Goal: Task Accomplishment & Management: Complete application form

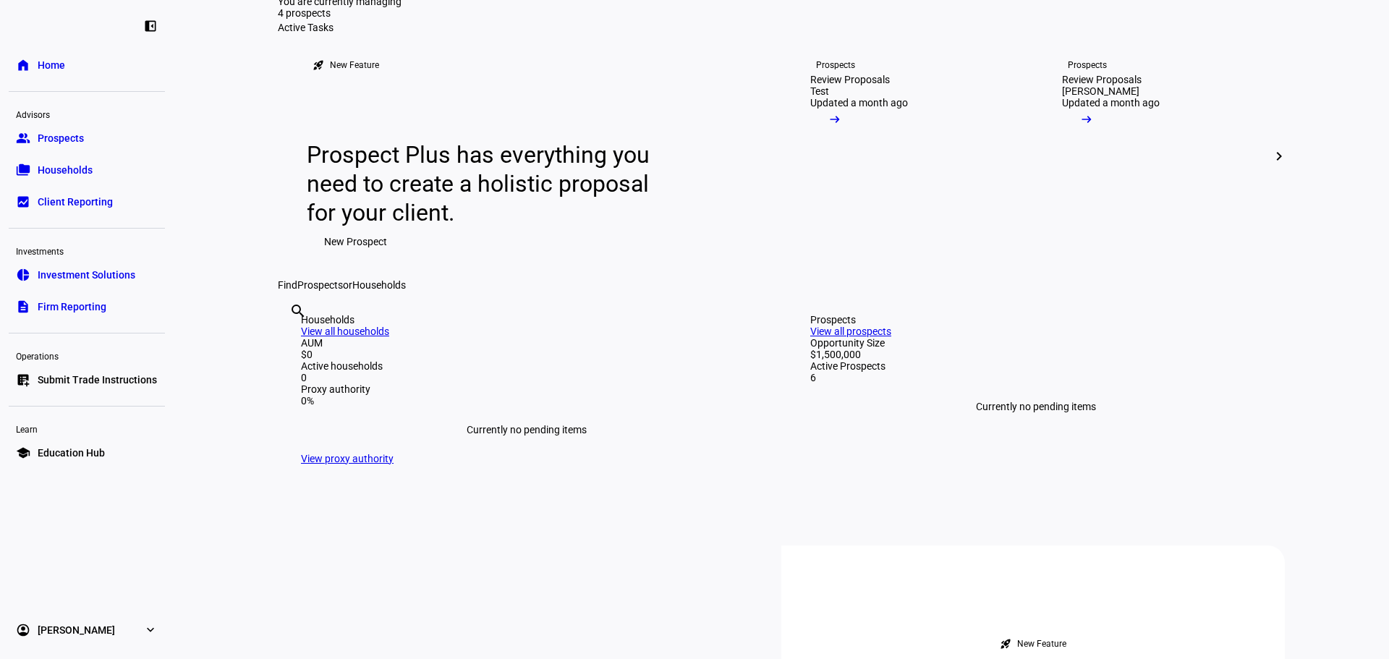
scroll to position [362, 0]
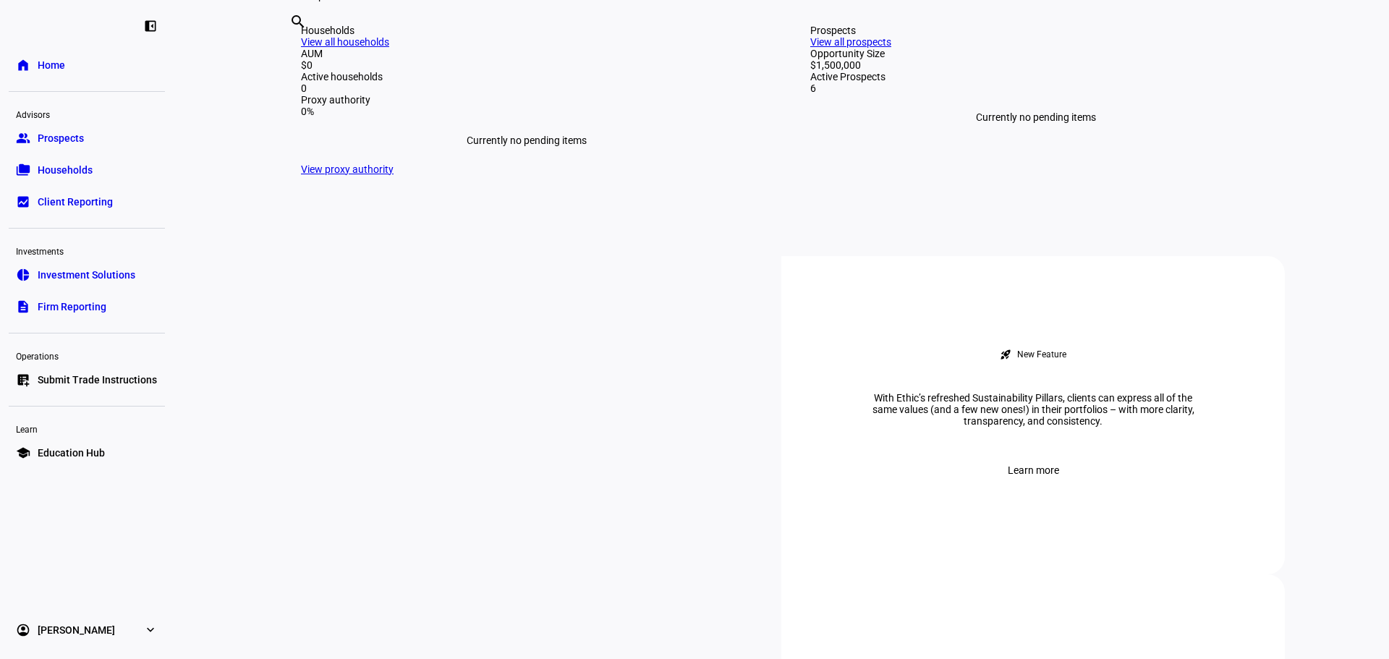
click at [58, 136] on span "Prospects" at bounding box center [61, 138] width 46 height 14
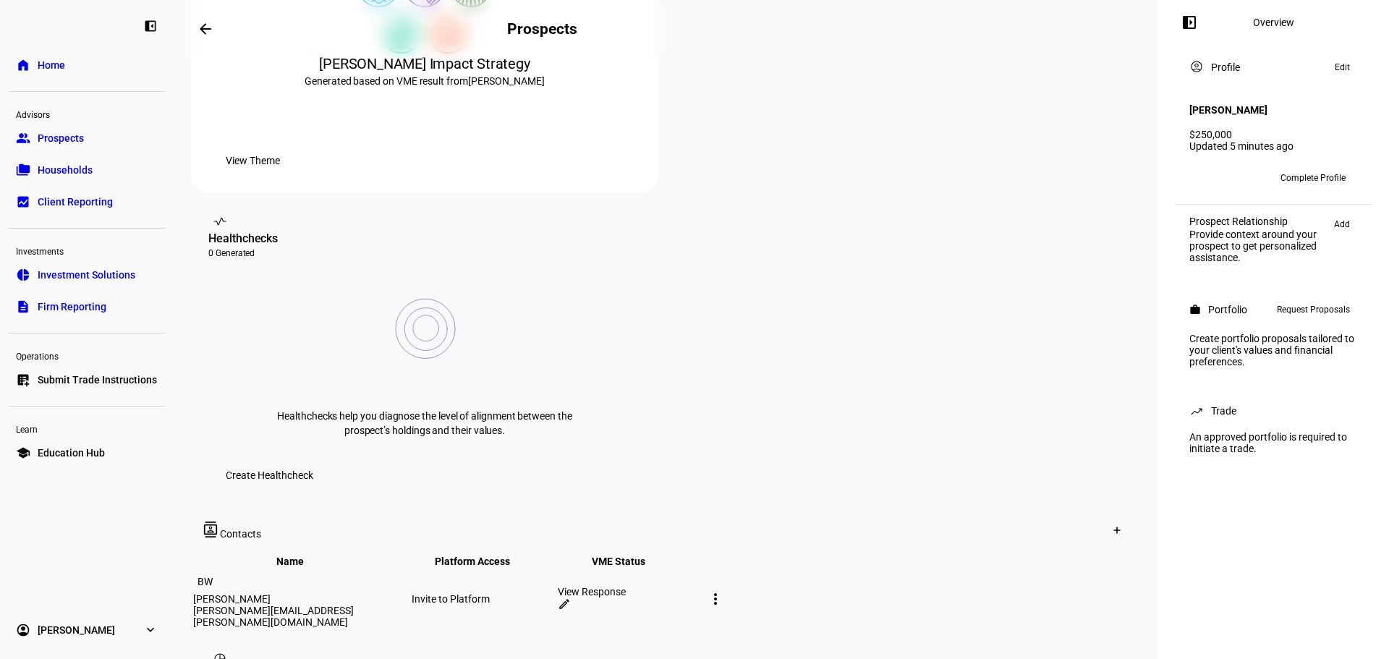
scroll to position [45, 0]
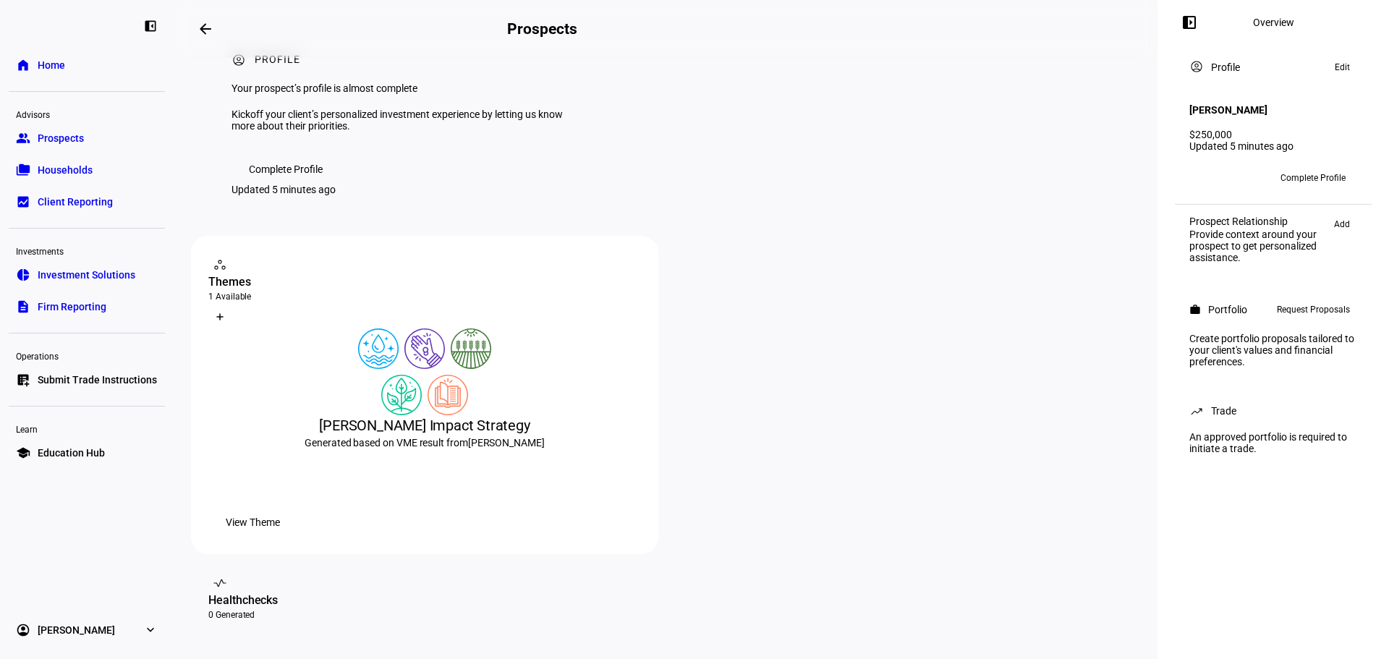
click at [1291, 169] on span "Complete Profile" at bounding box center [1312, 177] width 65 height 23
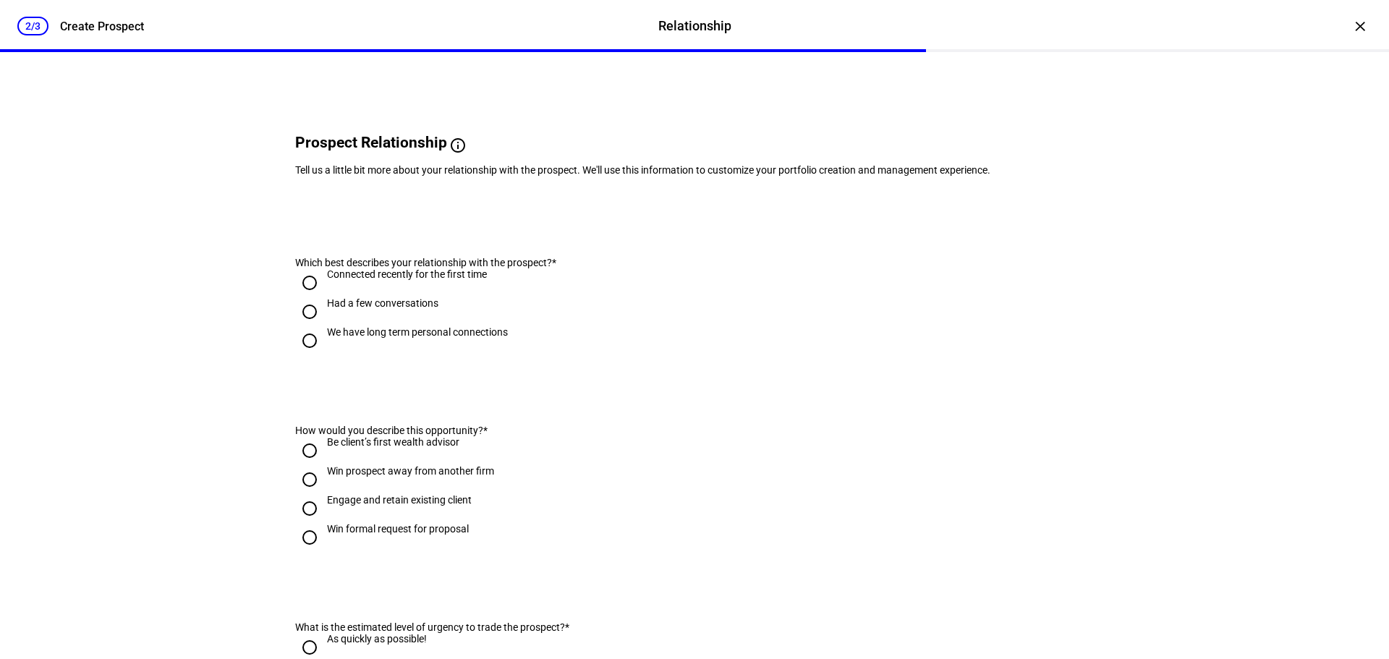
scroll to position [0, 0]
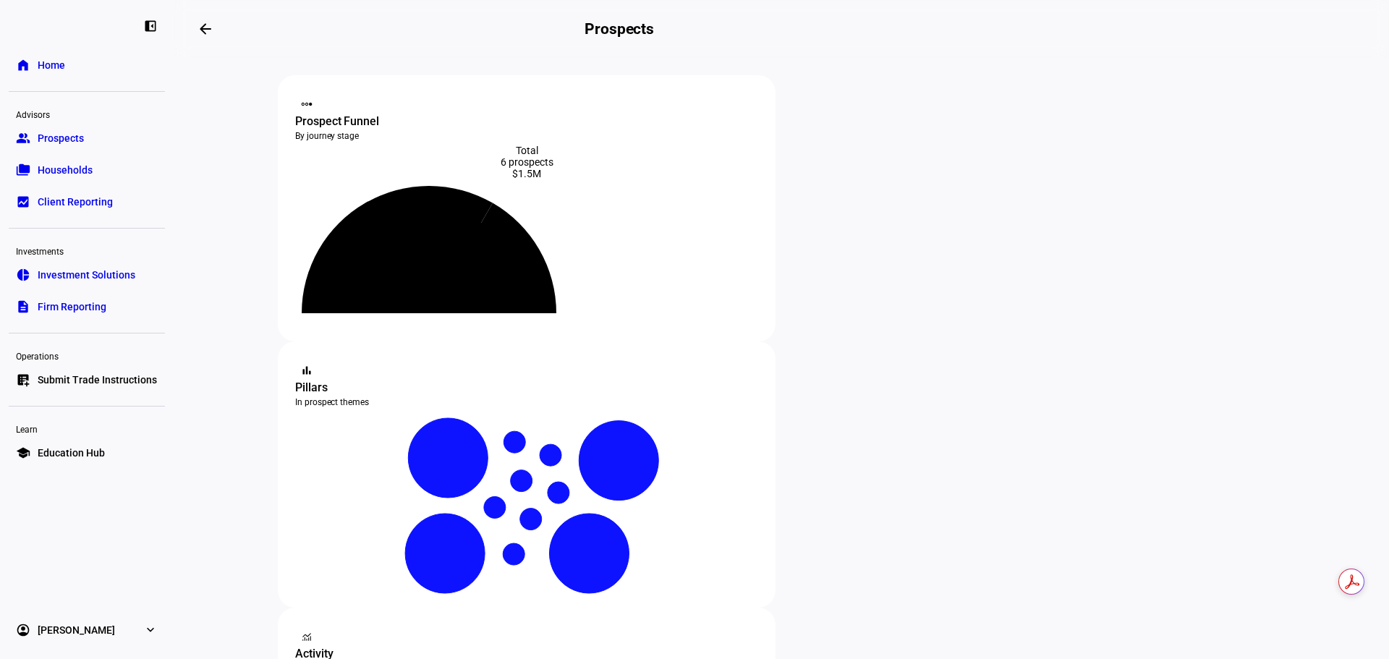
click at [76, 135] on span "Prospects" at bounding box center [61, 138] width 46 height 14
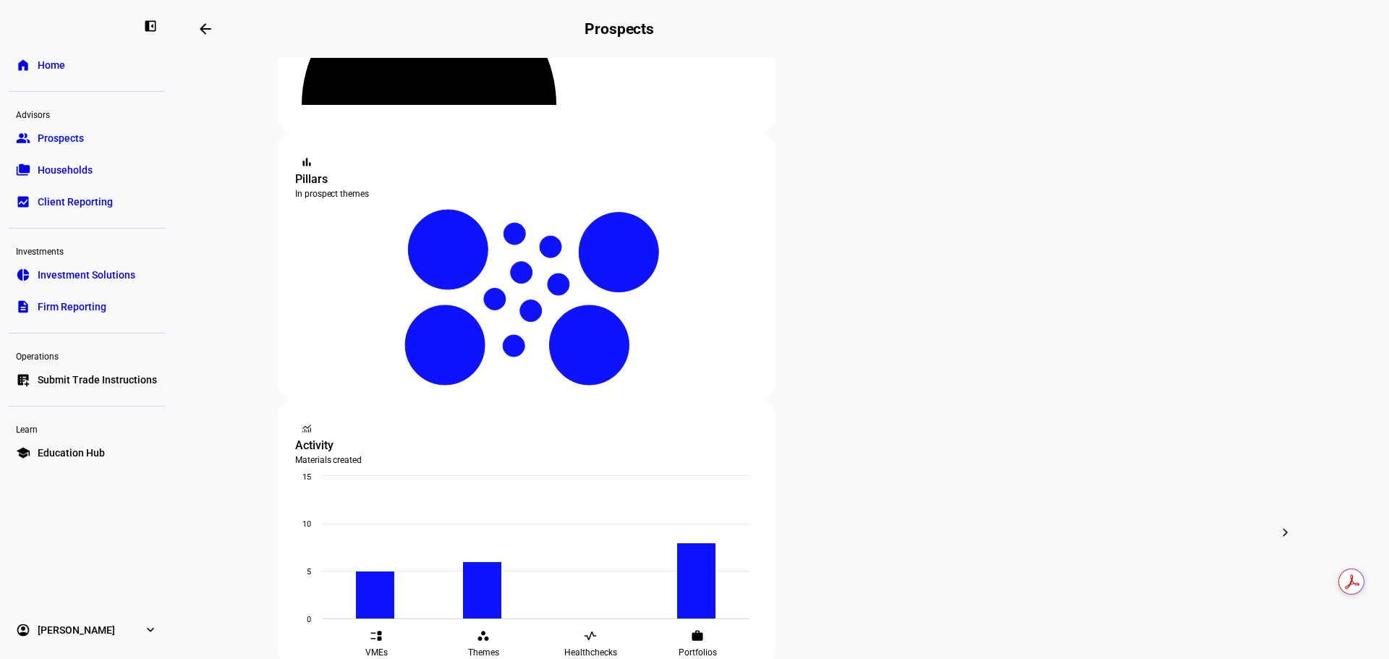
scroll to position [217, 0]
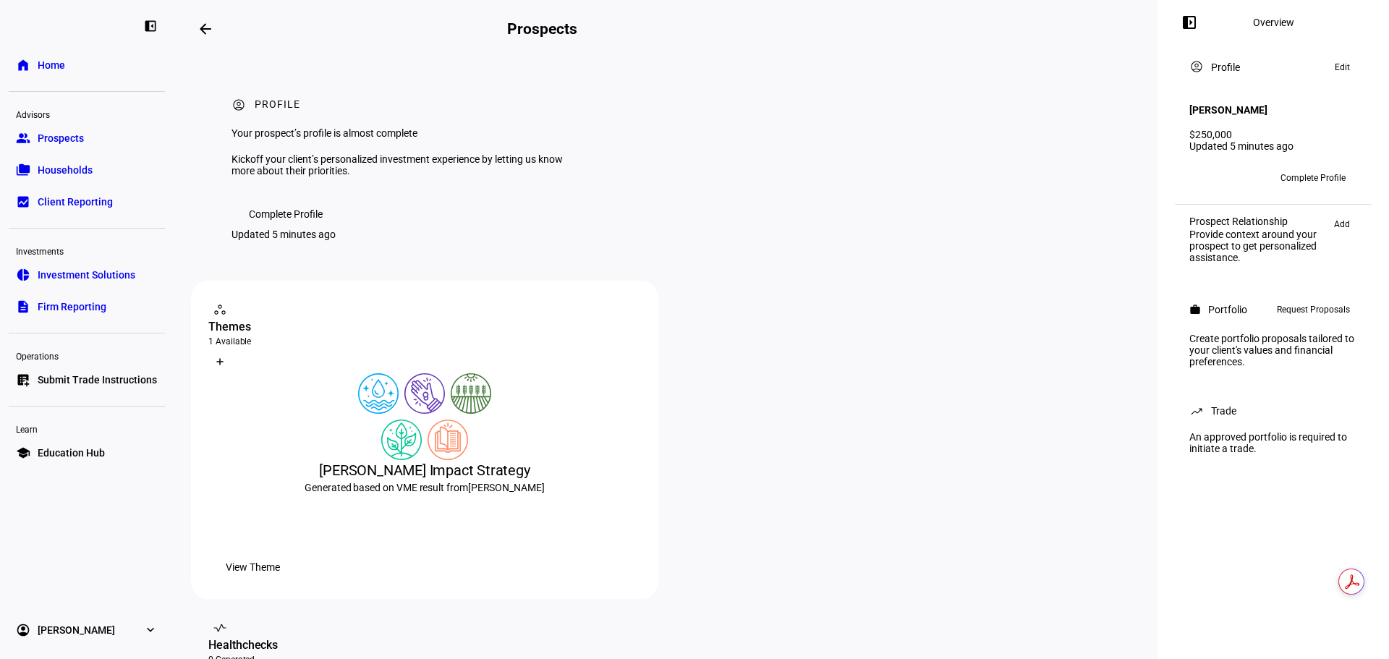
click at [1309, 307] on span "Request Proposals" at bounding box center [1313, 309] width 73 height 17
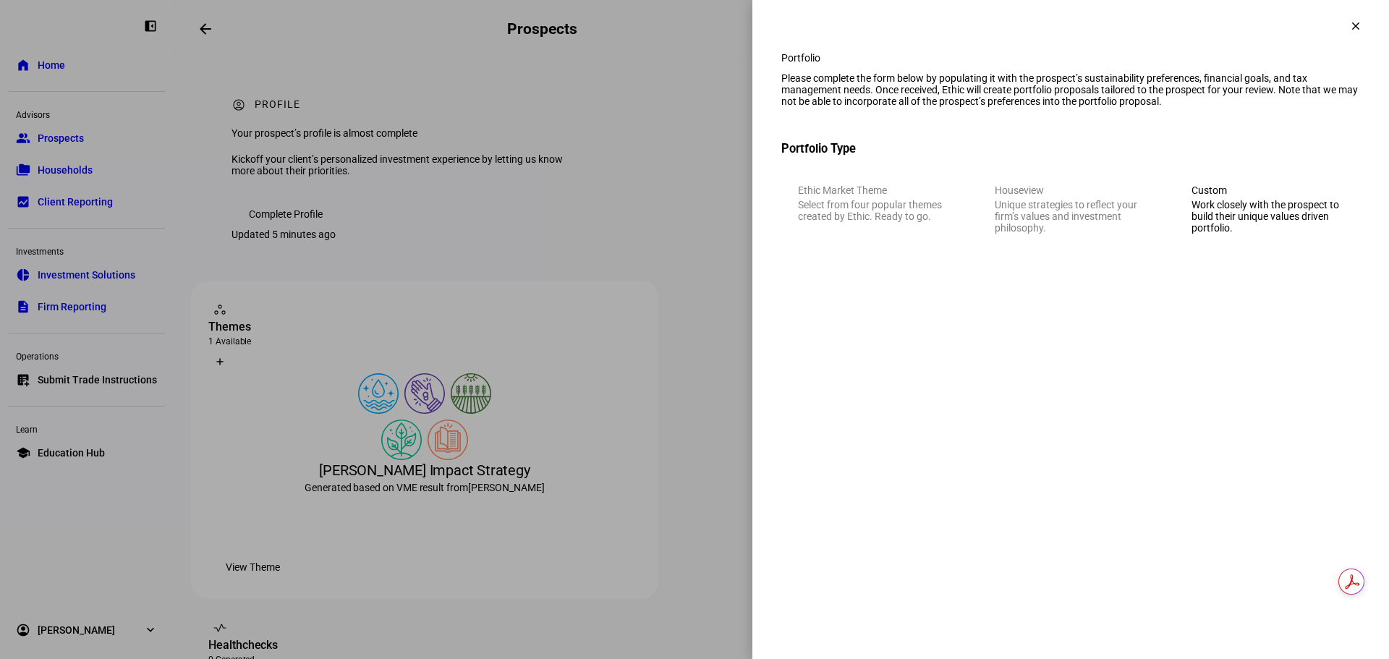
click at [1281, 234] on div "Work closely with the prospect to build their unique values driven portfolio." at bounding box center [1268, 216] width 152 height 35
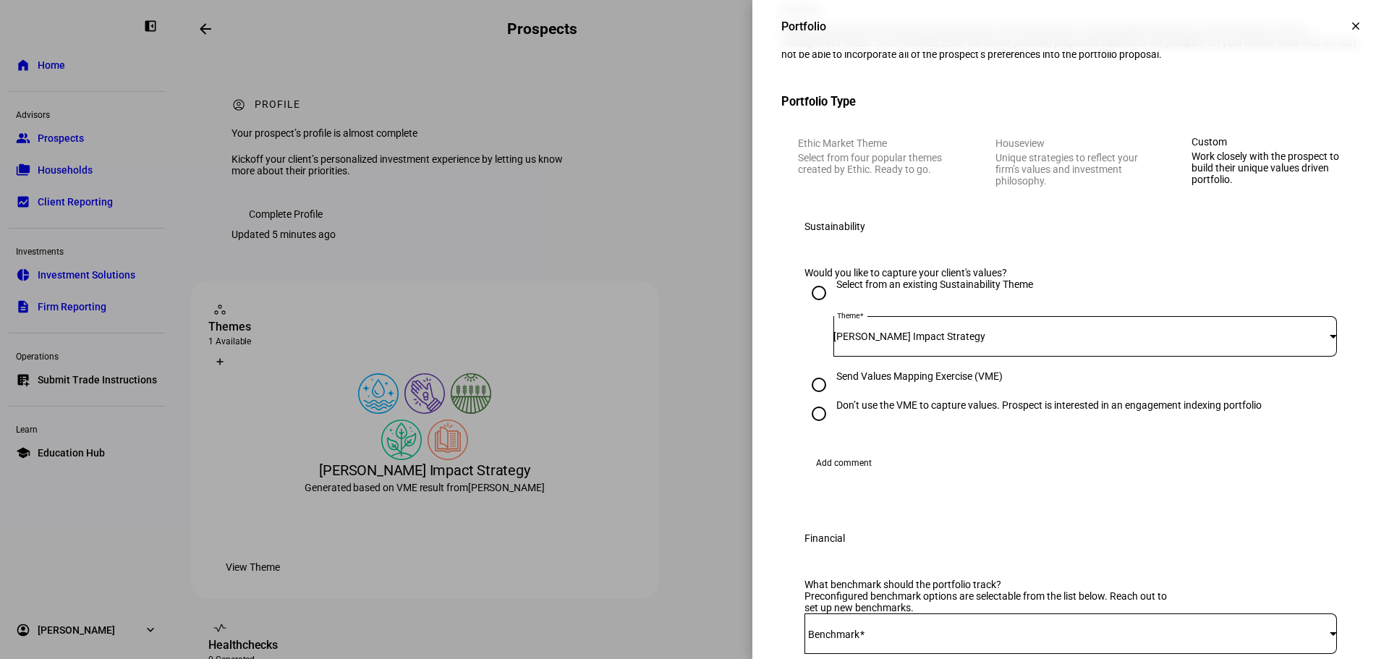
scroll to position [72, 0]
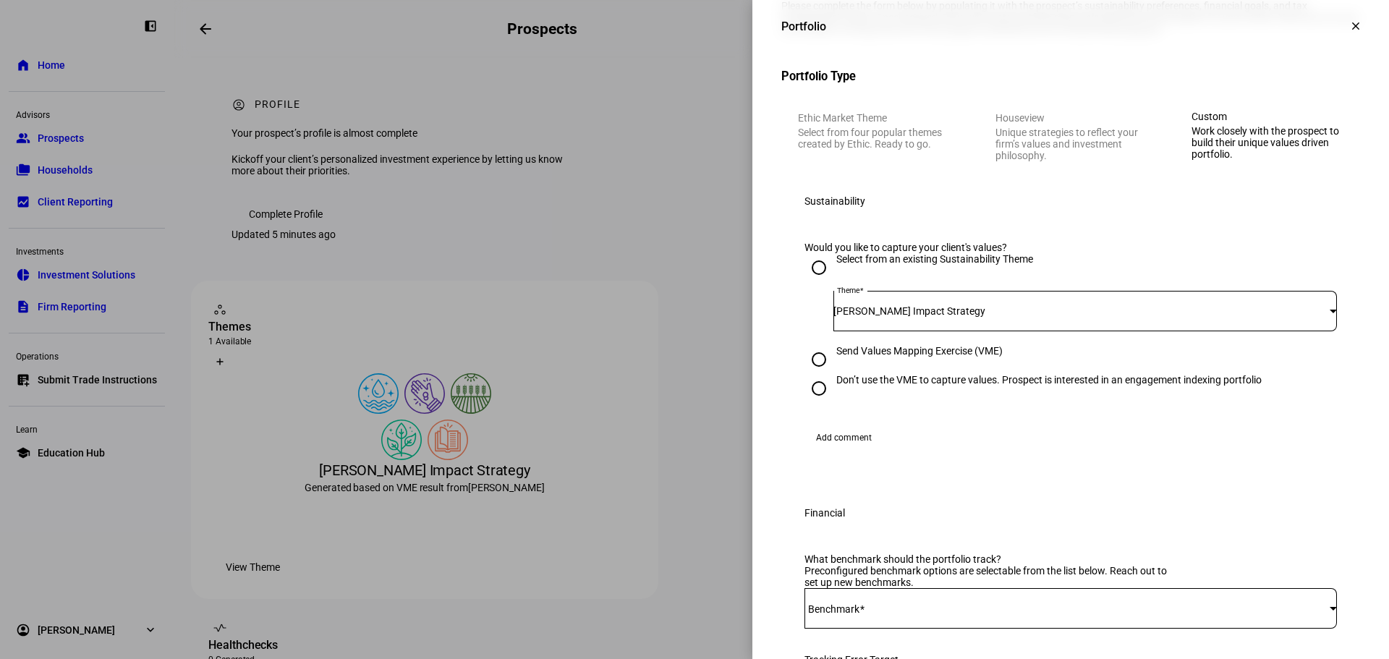
click at [1113, 345] on div "Theme [PERSON_NAME] Impact Strategy" at bounding box center [1070, 313] width 532 height 63
click at [1111, 317] on div "[PERSON_NAME] Impact Strategy" at bounding box center [1081, 311] width 496 height 12
click at [1111, 376] on div at bounding box center [694, 329] width 1389 height 659
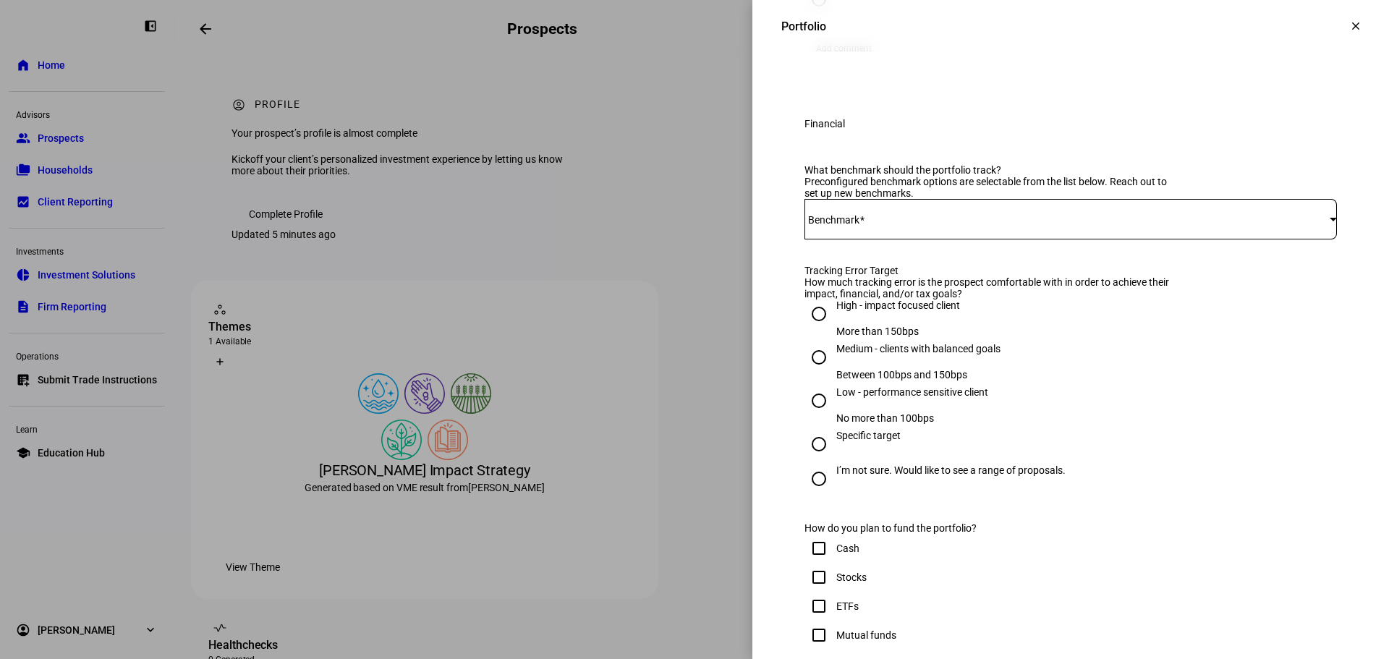
scroll to position [506, 0]
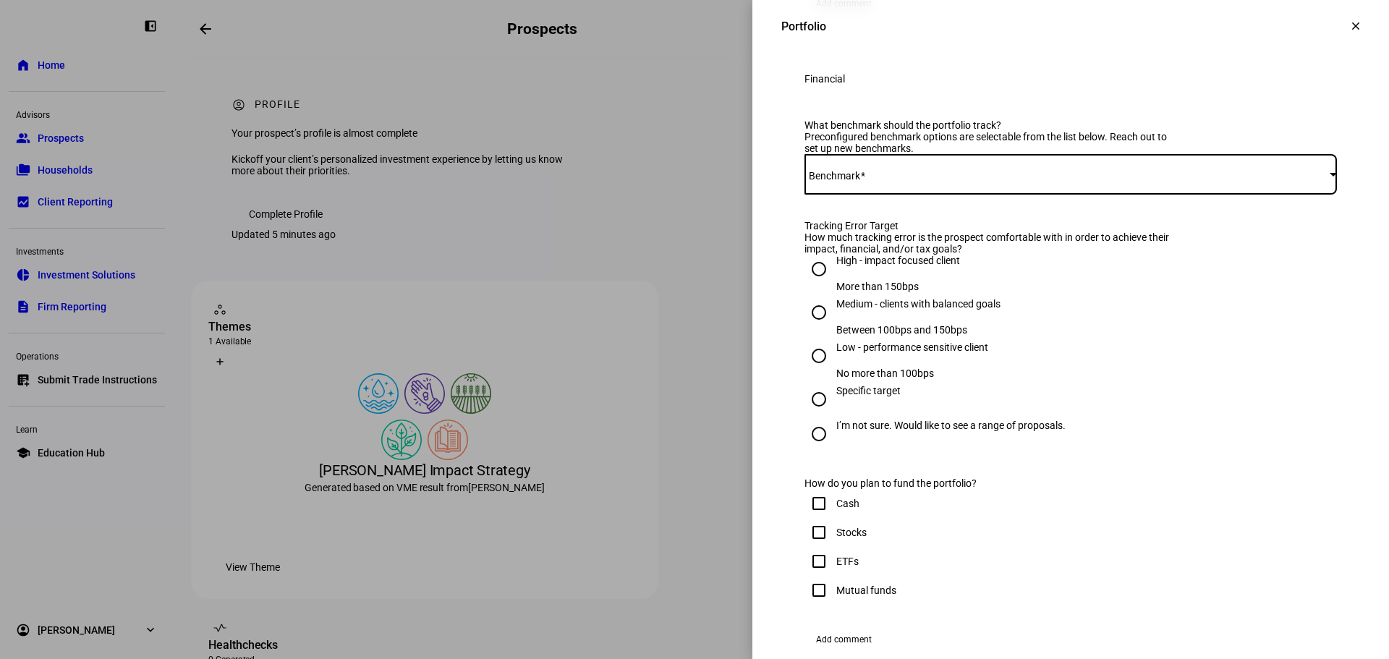
click at [1028, 180] on span at bounding box center [1066, 175] width 525 height 12
click at [955, 339] on mat-option "iShares CORE S&P 500 ETF - IVV" at bounding box center [1059, 339] width 531 height 35
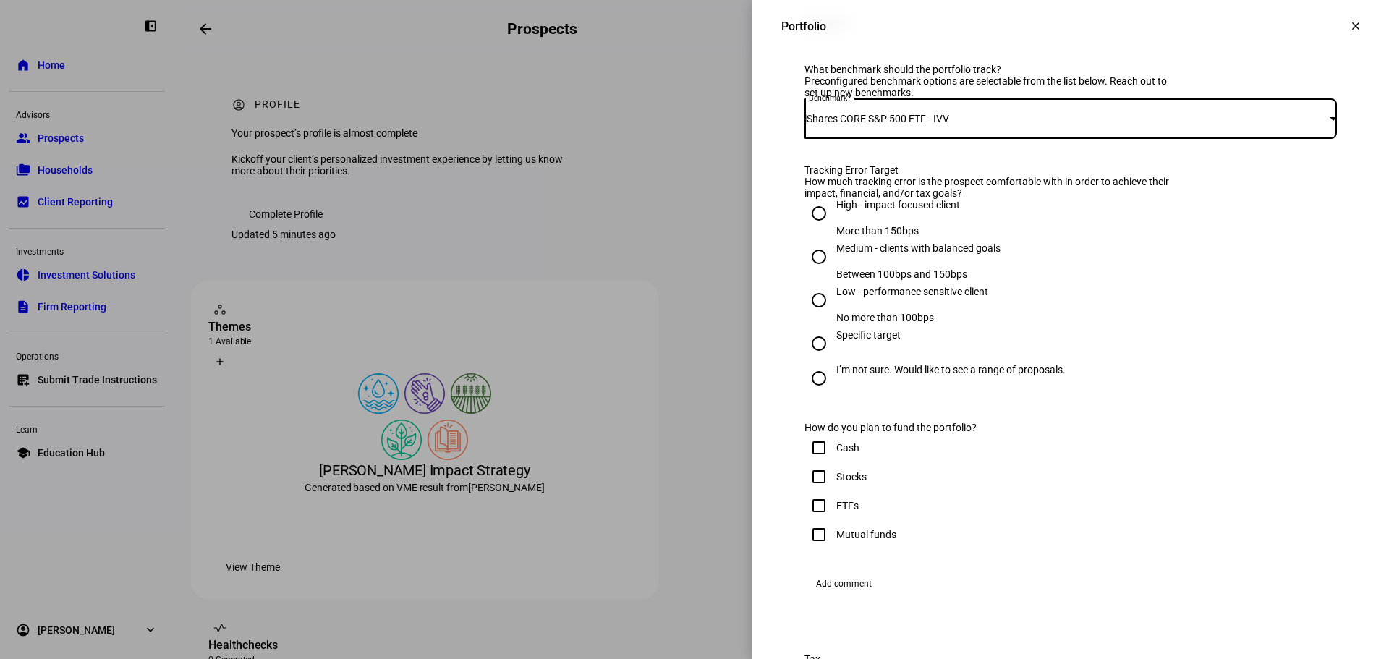
scroll to position [579, 0]
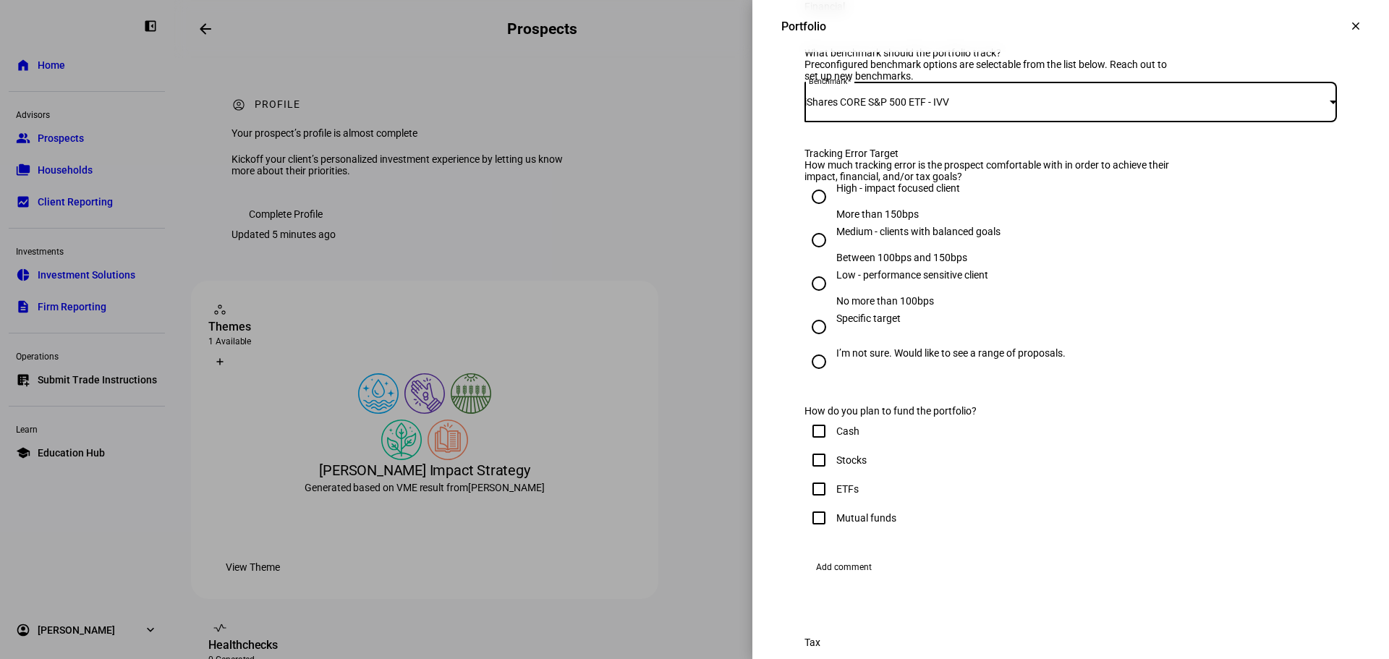
click at [943, 194] on div "High - impact focused client" at bounding box center [898, 188] width 124 height 12
click at [833, 211] on input "High - impact focused client More than 150bps" at bounding box center [818, 196] width 29 height 29
radio input "true"
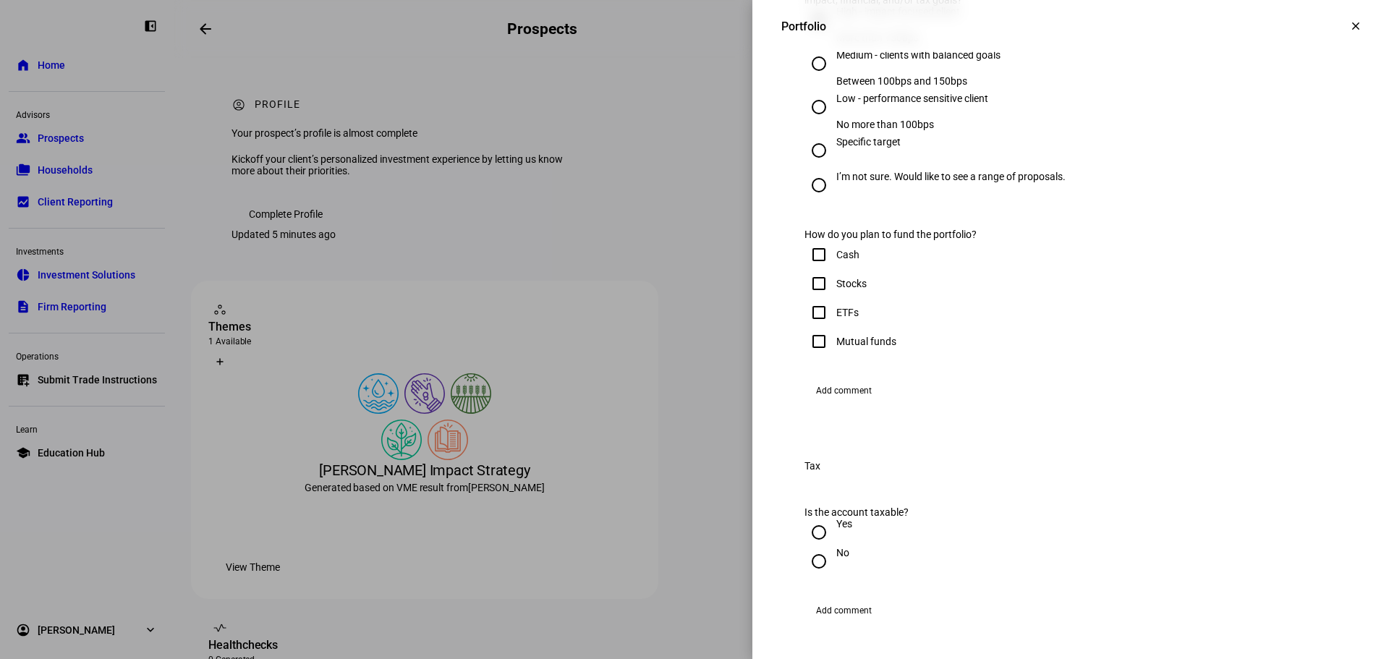
scroll to position [796, 0]
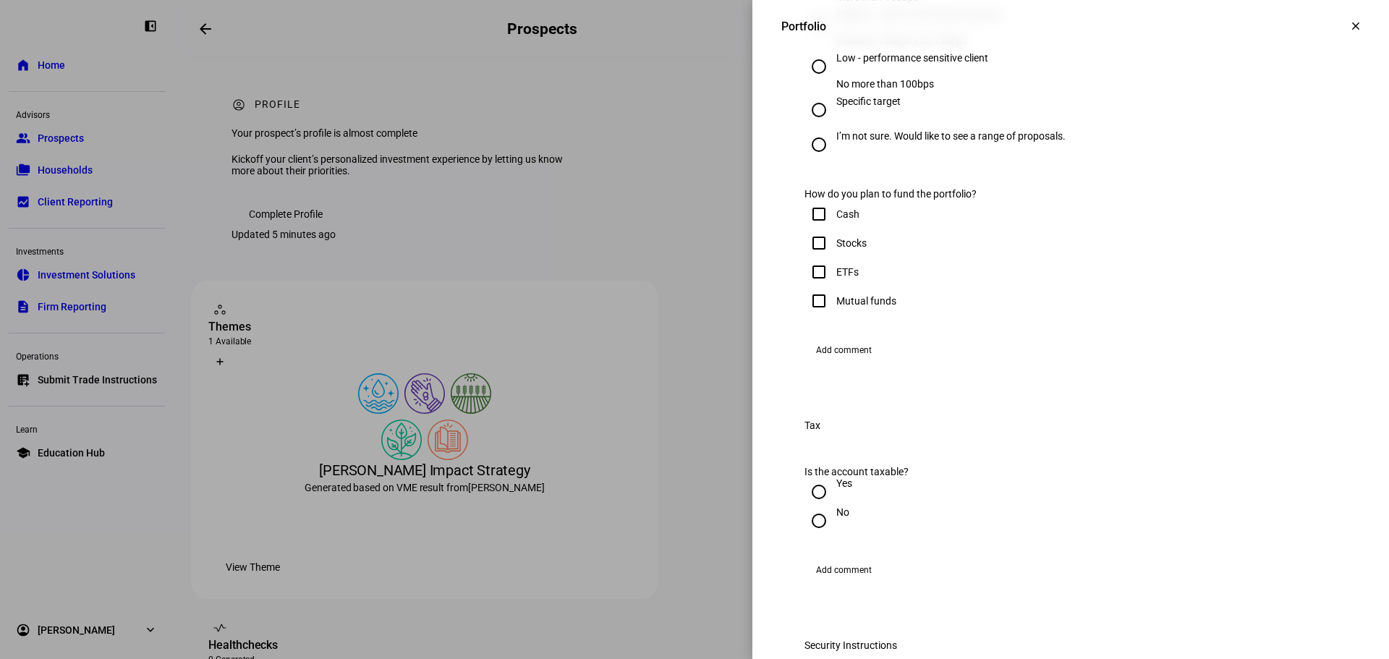
click at [836, 220] on div "Cash" at bounding box center [847, 214] width 23 height 12
click at [833, 229] on input "Cash" at bounding box center [818, 214] width 29 height 29
checkbox input "true"
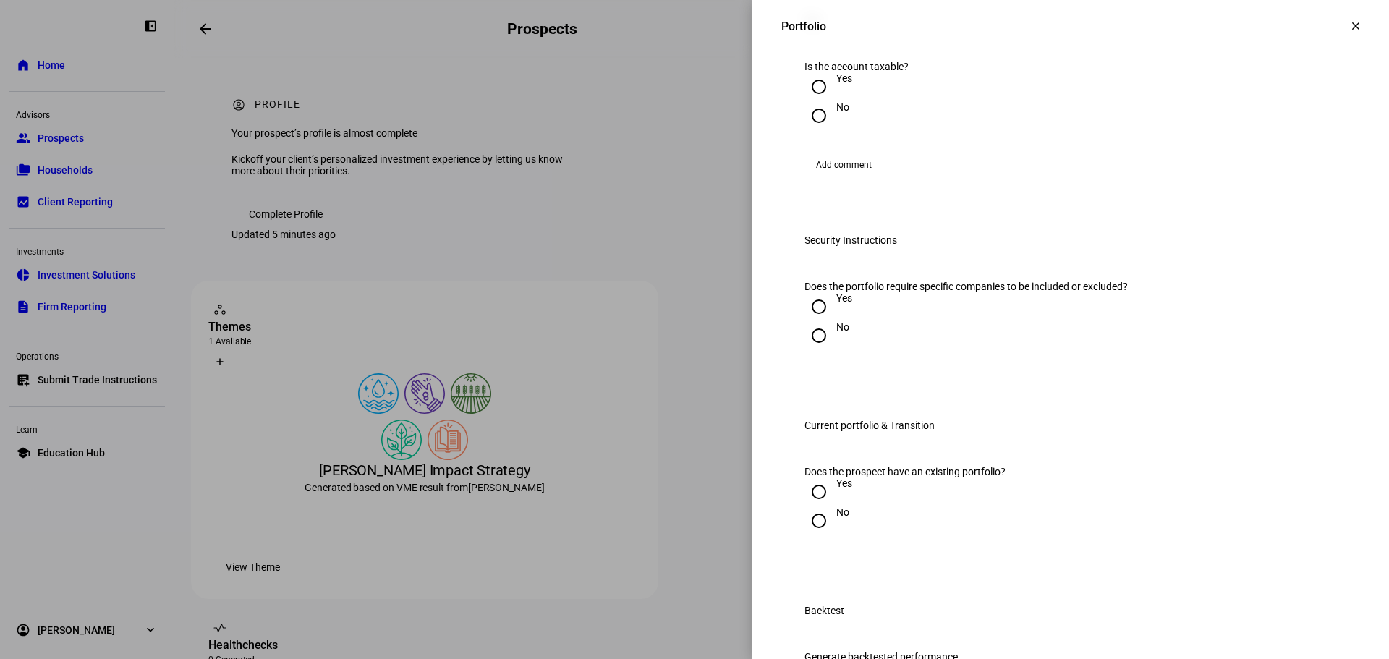
scroll to position [1230, 0]
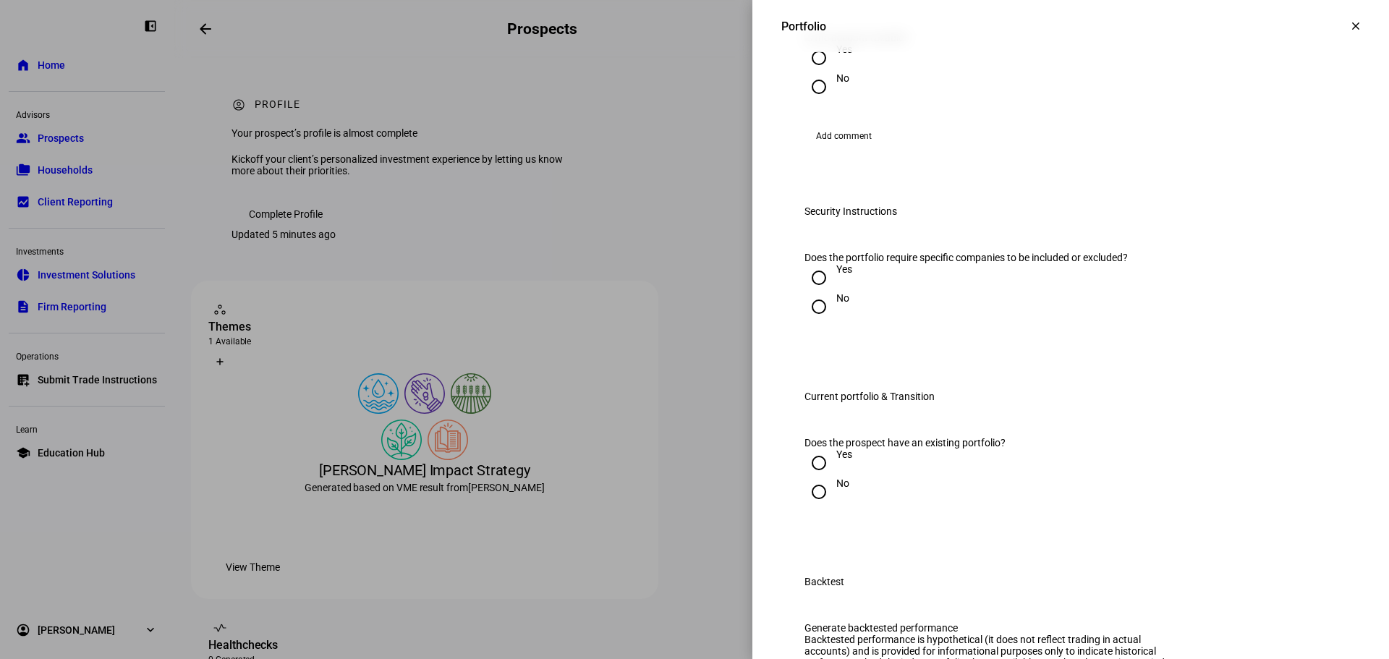
click at [836, 55] on div "Yes" at bounding box center [844, 49] width 16 height 12
click at [833, 72] on input "Yes" at bounding box center [818, 57] width 29 height 29
radio input "true"
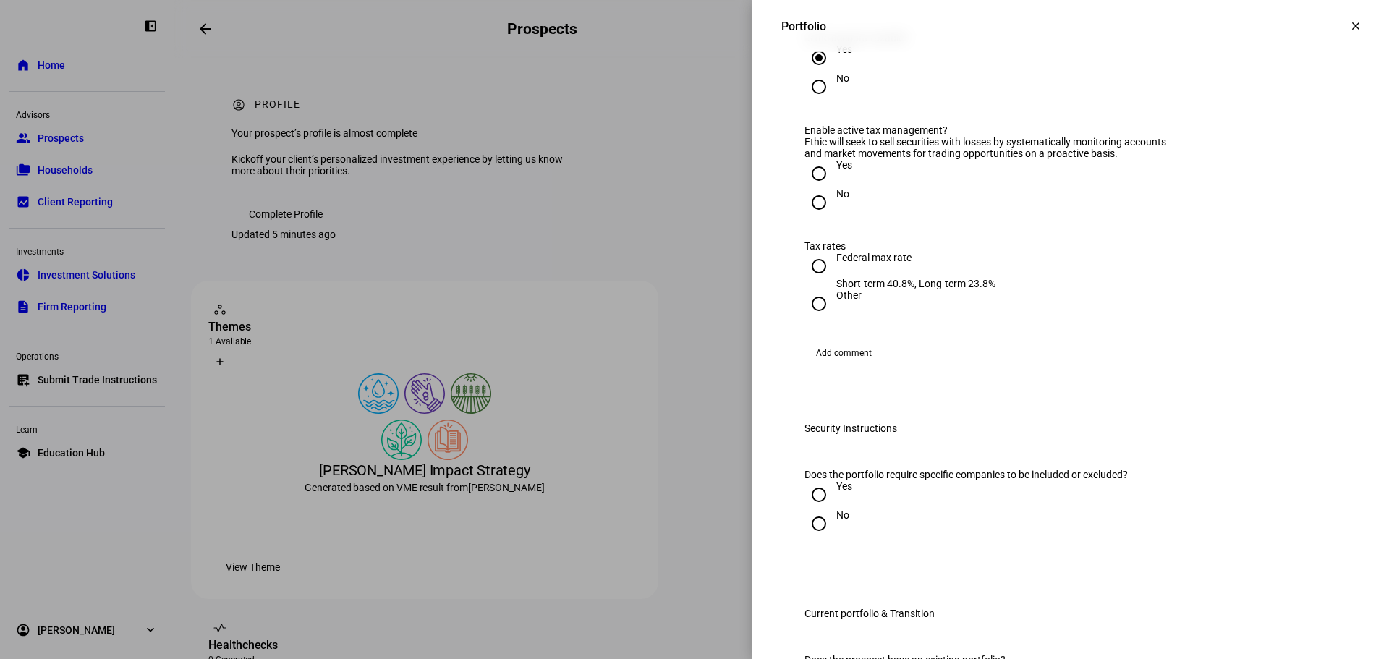
click at [836, 171] on div "Yes" at bounding box center [844, 165] width 16 height 12
click at [831, 188] on input "Yes" at bounding box center [818, 173] width 29 height 29
radio input "true"
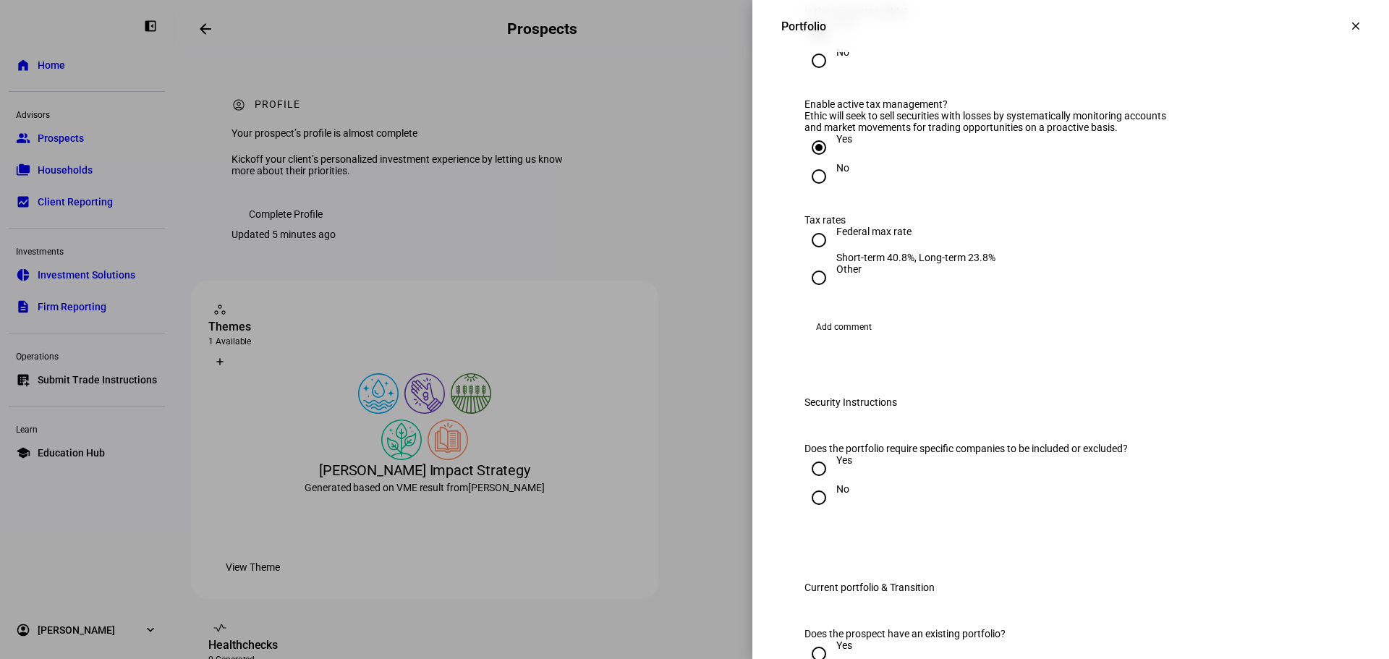
scroll to position [1302, 0]
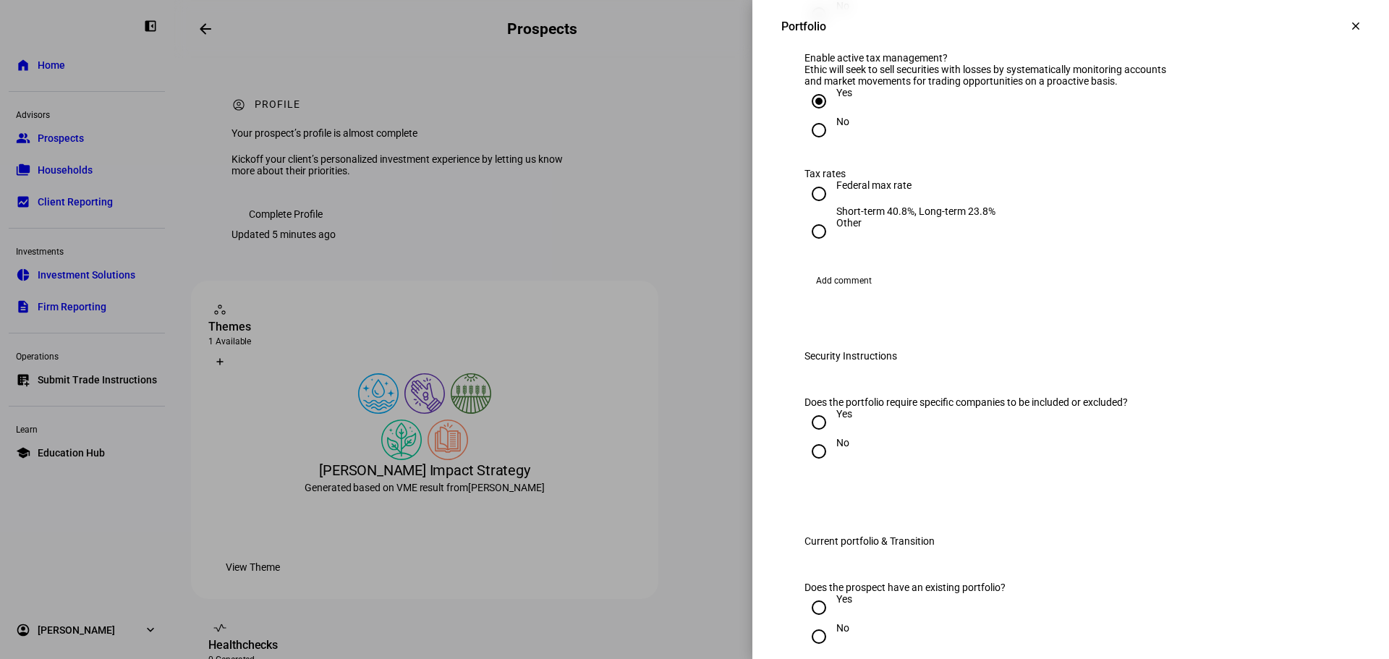
click at [897, 191] on div "Federal max rate" at bounding box center [915, 185] width 159 height 12
click at [833, 208] on input "Federal max rate Short-term 40.8%, Long-term 23.8%" at bounding box center [818, 193] width 29 height 29
radio input "true"
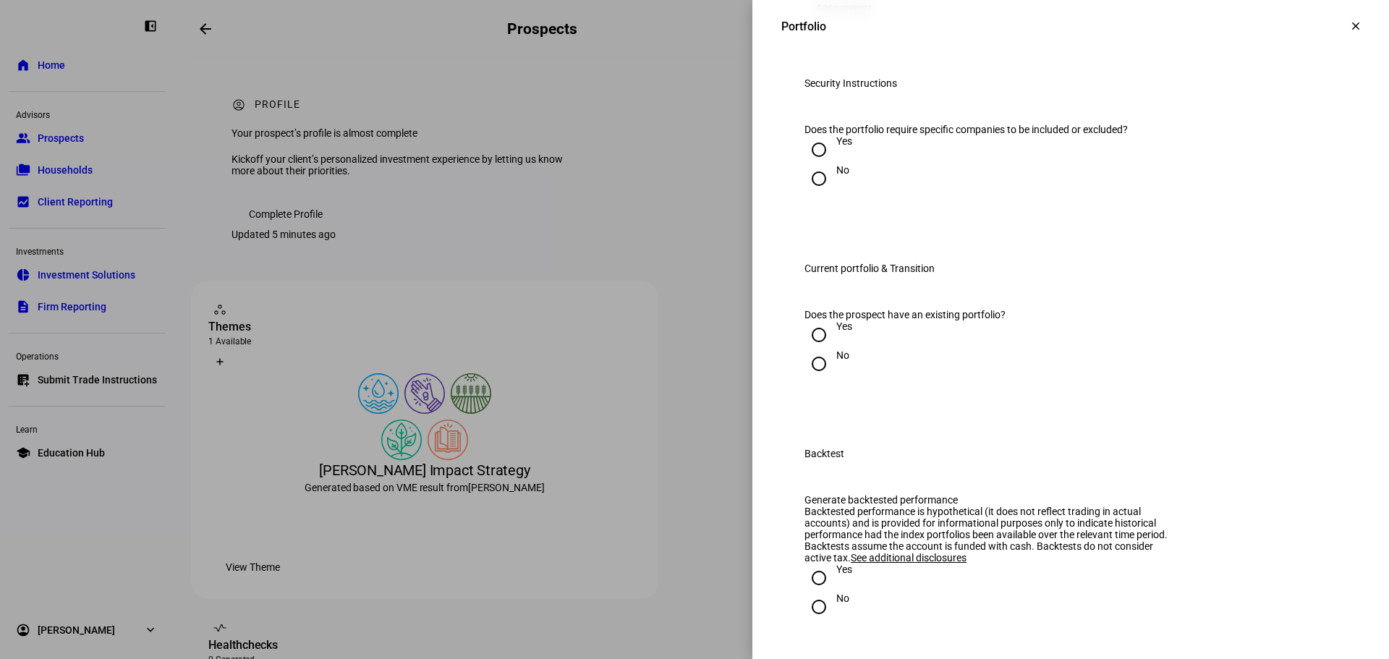
scroll to position [1592, 0]
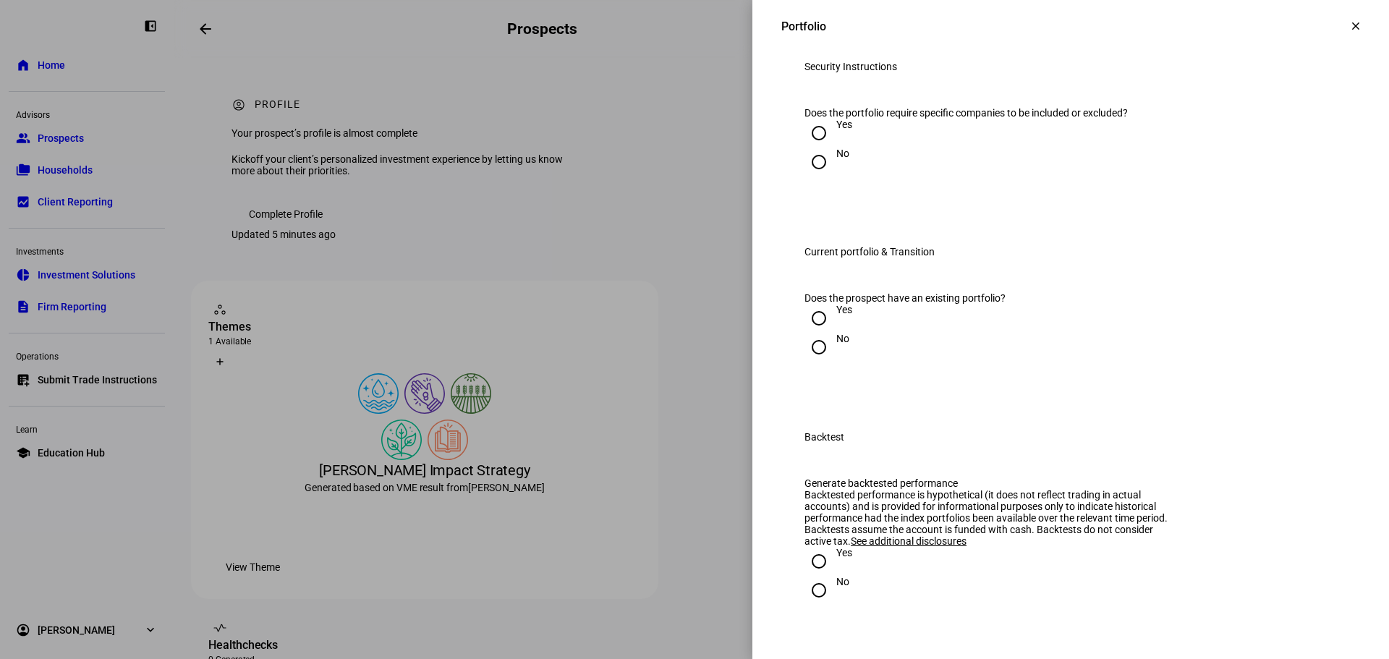
click at [836, 159] on div "No" at bounding box center [842, 154] width 13 height 12
click at [832, 177] on input "No" at bounding box center [818, 162] width 29 height 29
radio input "true"
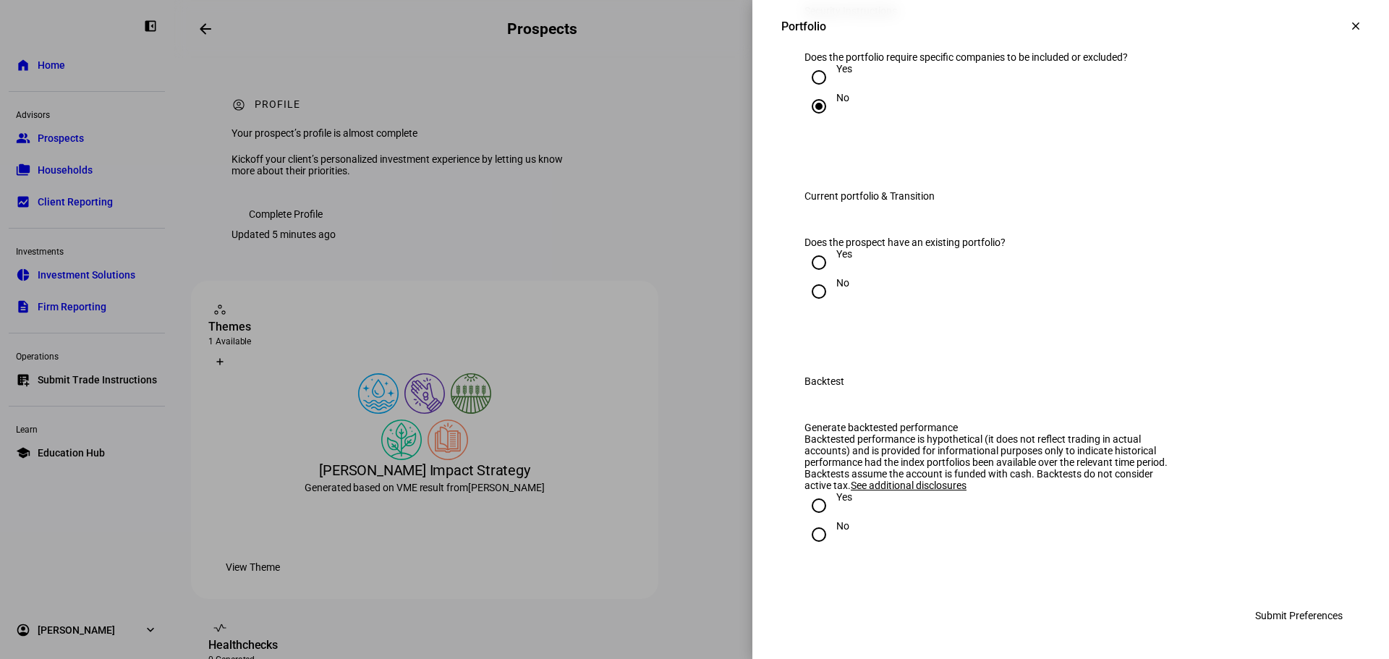
scroll to position [1809, 0]
click at [820, 309] on div at bounding box center [819, 291] width 35 height 35
radio input "true"
click at [836, 503] on div "Yes" at bounding box center [844, 497] width 16 height 12
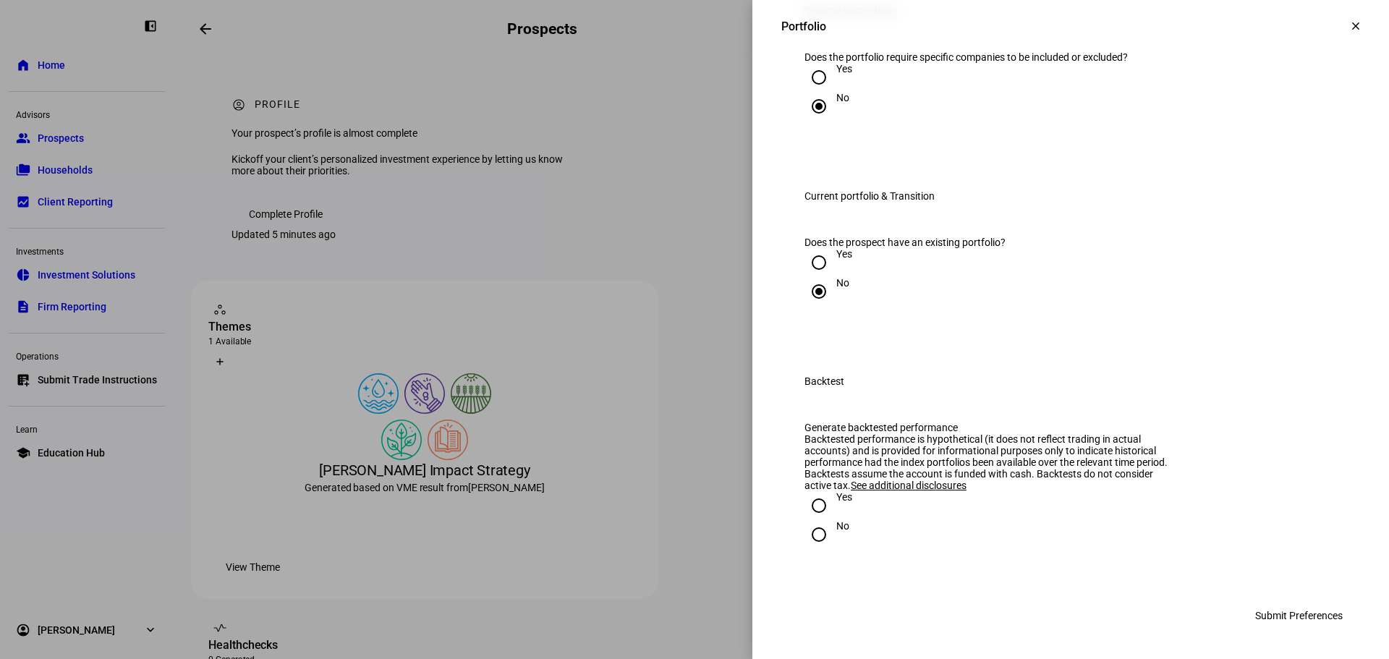
click at [825, 509] on input "Yes" at bounding box center [818, 505] width 29 height 29
radio input "true"
click at [1273, 613] on span "Submit Preferences" at bounding box center [1299, 615] width 88 height 29
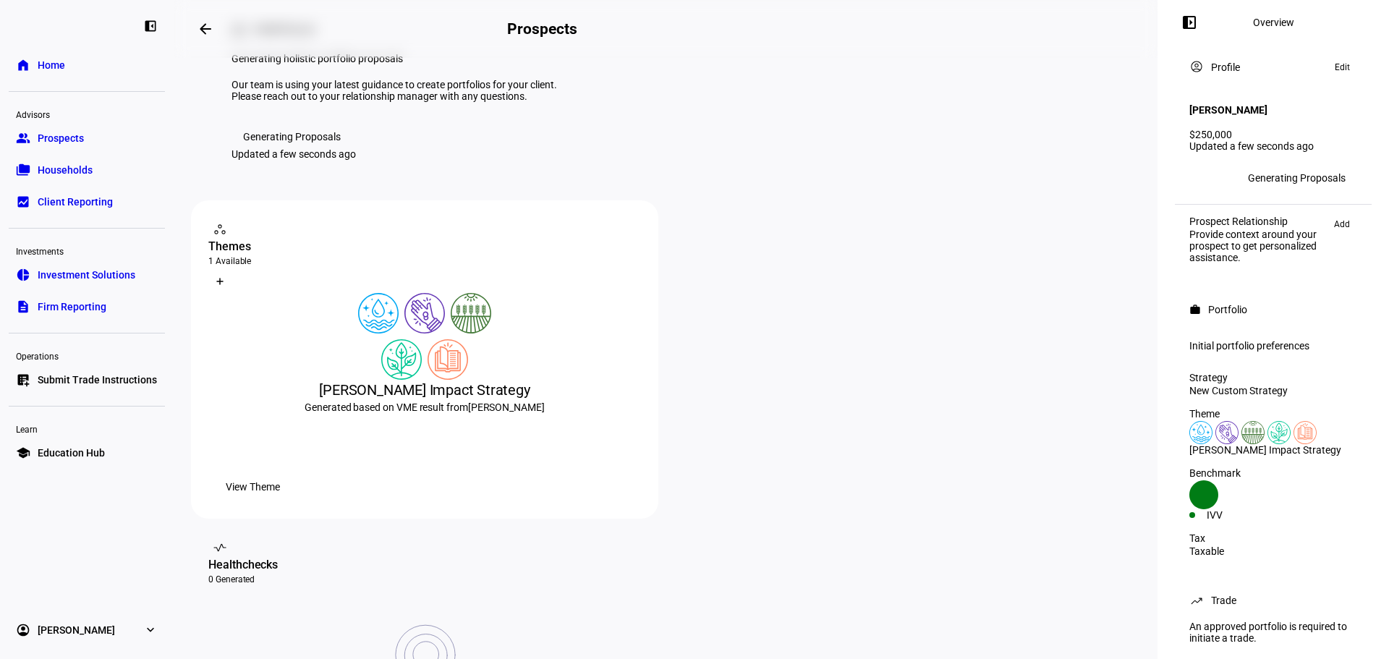
scroll to position [145, 0]
